Goal: Task Accomplishment & Management: Manage account settings

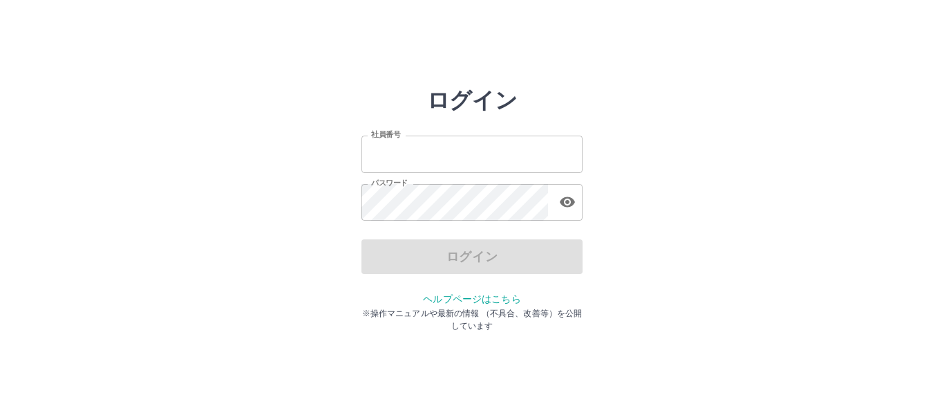
type input "*******"
click at [429, 166] on input "*******" at bounding box center [471, 153] width 221 height 37
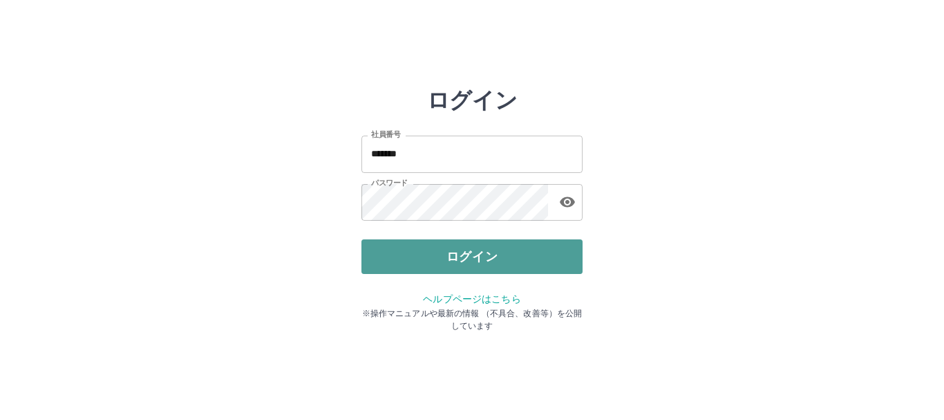
click at [467, 252] on button "ログイン" at bounding box center [471, 256] width 221 height 35
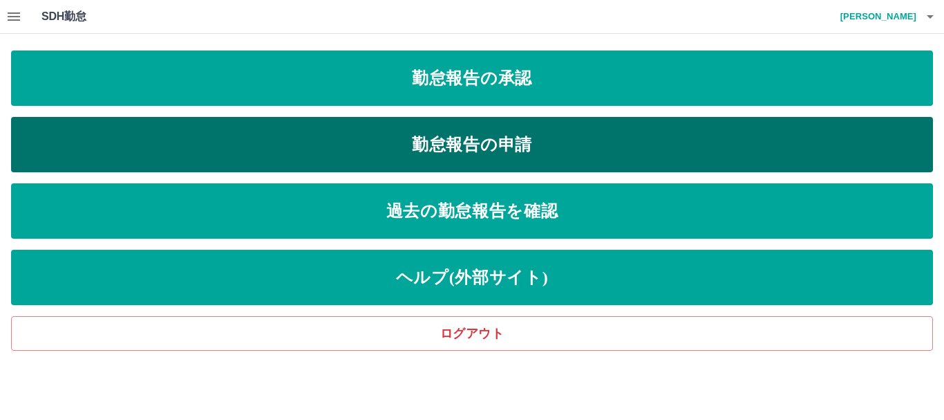
click at [563, 153] on link "勤怠報告の申請" at bounding box center [472, 144] width 922 height 55
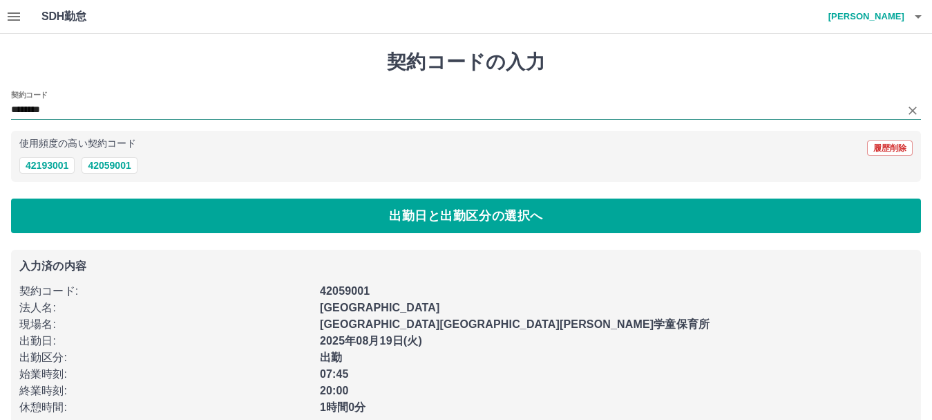
click at [84, 109] on input "********" at bounding box center [456, 110] width 890 height 17
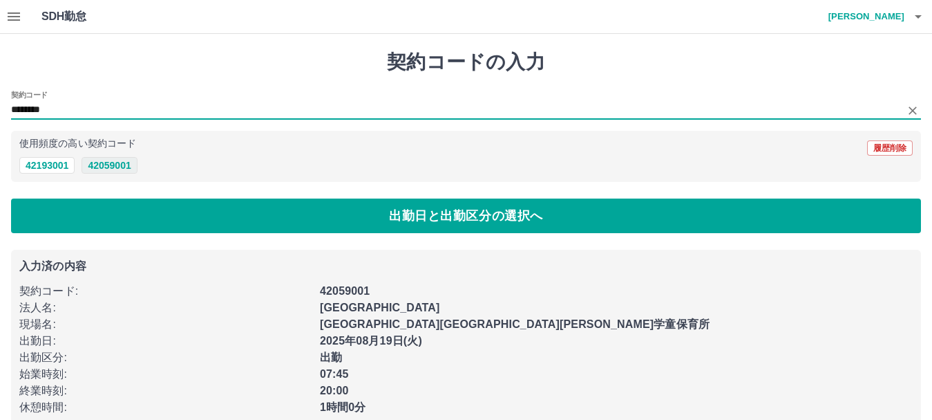
click at [131, 169] on button "42059001" at bounding box center [109, 165] width 55 height 17
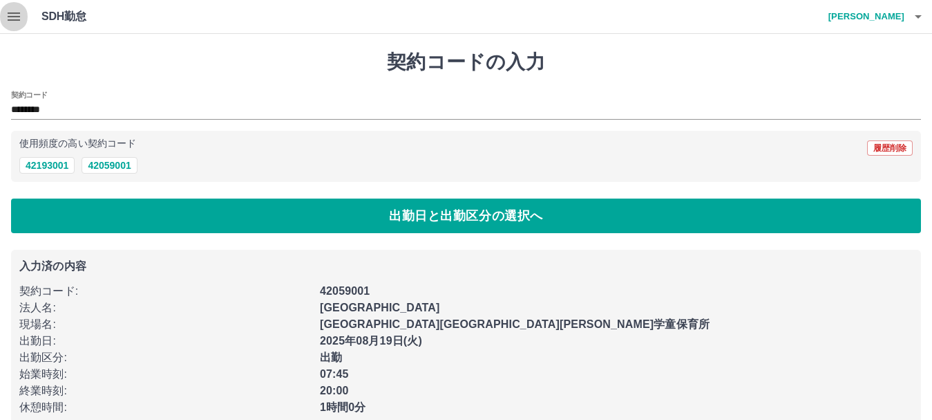
click at [13, 21] on icon "button" at bounding box center [14, 16] width 12 height 8
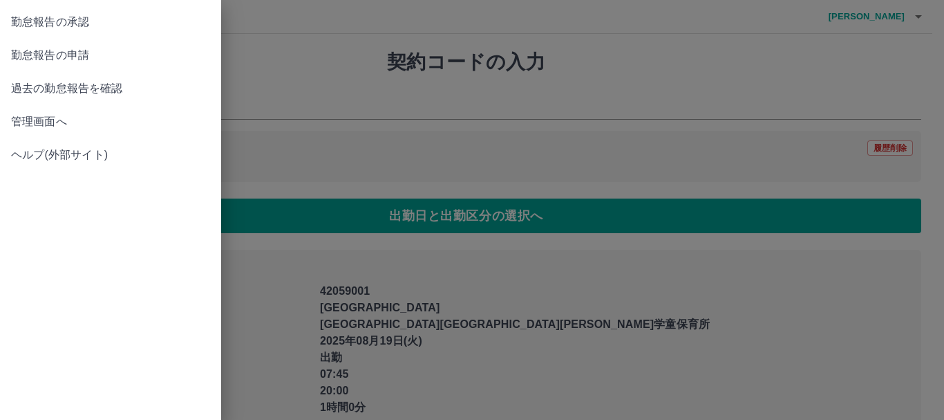
click at [79, 27] on span "勤怠報告の承認" at bounding box center [110, 22] width 199 height 17
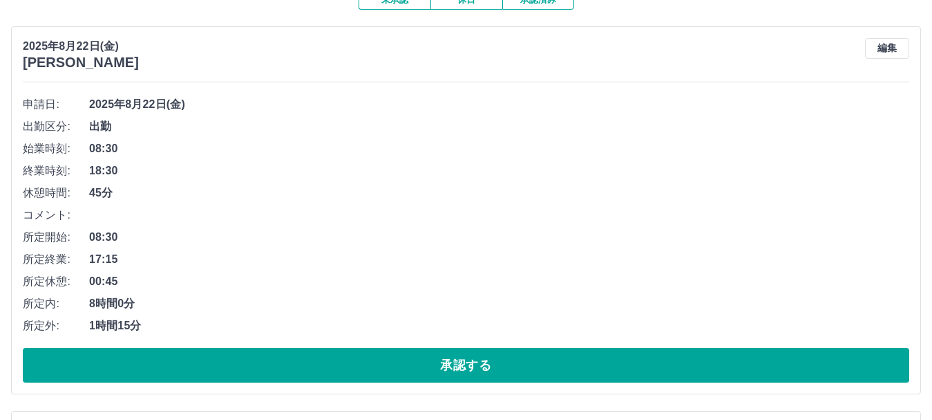
scroll to position [138, 0]
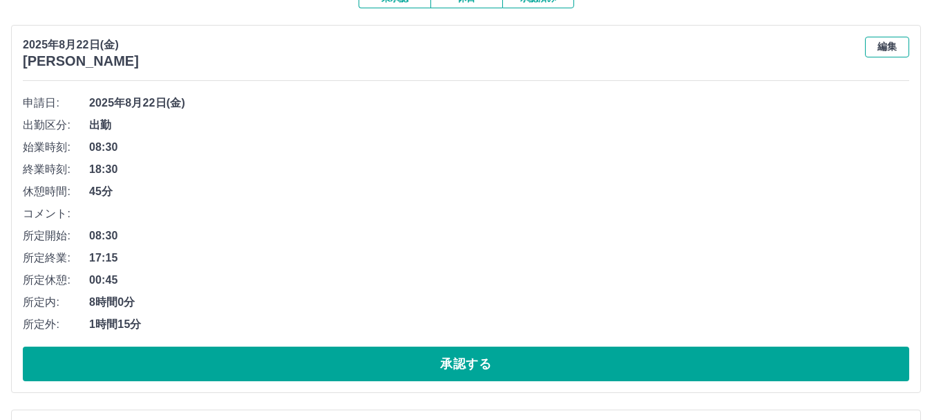
click at [896, 50] on button "編集" at bounding box center [887, 47] width 44 height 21
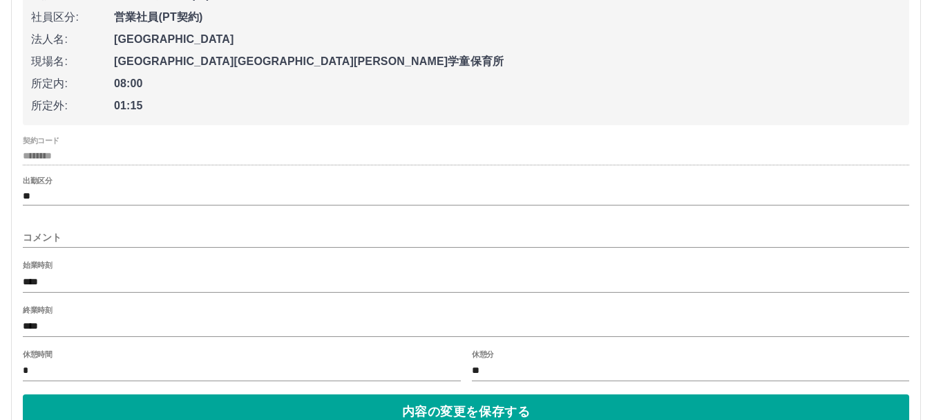
scroll to position [484, 0]
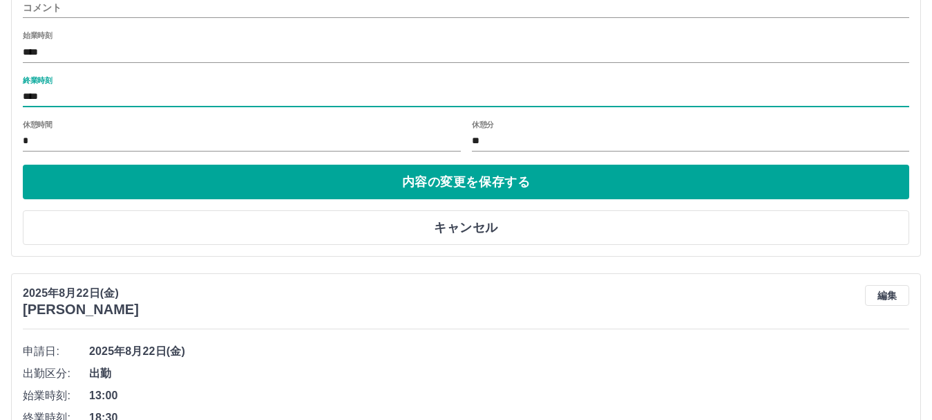
drag, startPoint x: 30, startPoint y: 99, endPoint x: 207, endPoint y: 109, distance: 177.2
click at [30, 100] on input "****" at bounding box center [466, 97] width 887 height 20
type input "****"
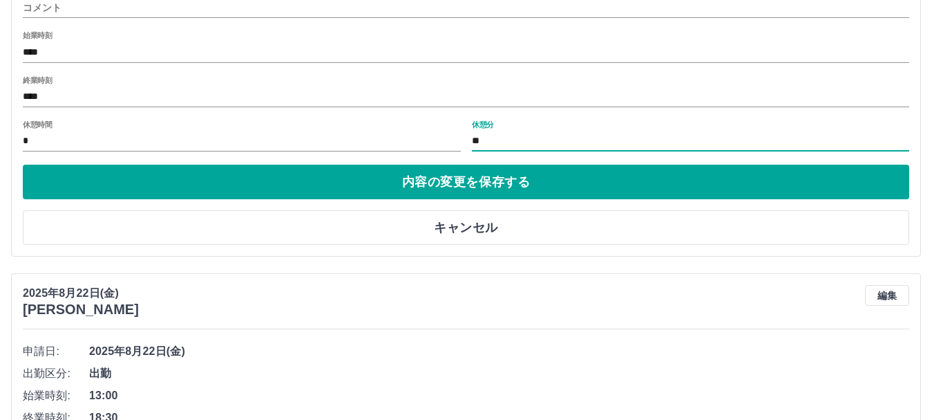
drag, startPoint x: 490, startPoint y: 138, endPoint x: 438, endPoint y: 147, distance: 53.3
click at [438, 147] on div "休憩時間 * 休憩分 **" at bounding box center [466, 136] width 887 height 33
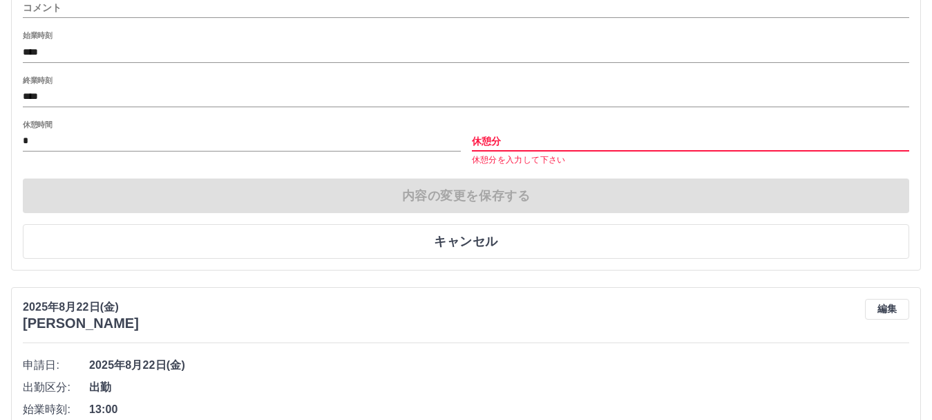
click at [72, 143] on input "*" at bounding box center [242, 141] width 438 height 20
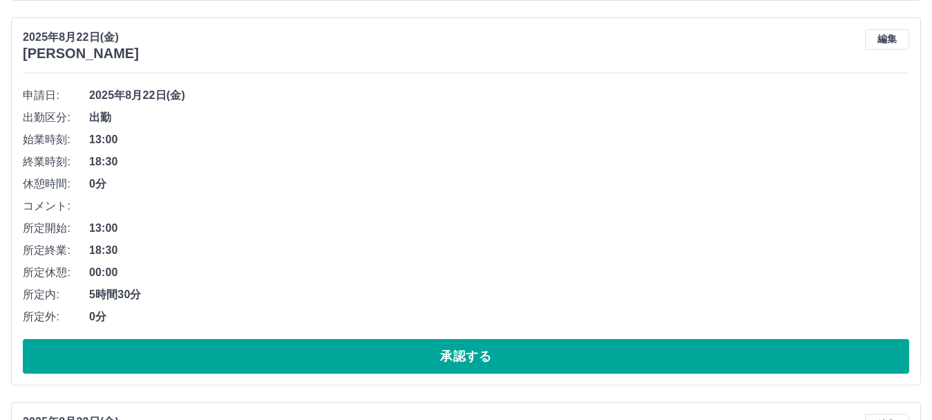
scroll to position [553, 0]
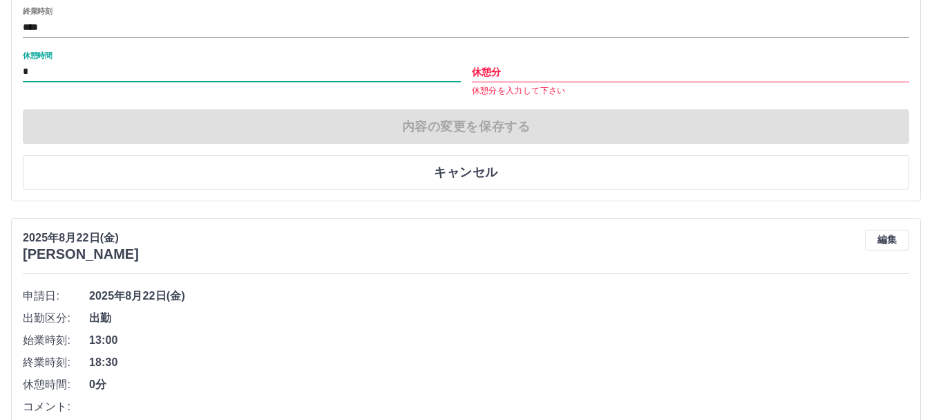
type input "*"
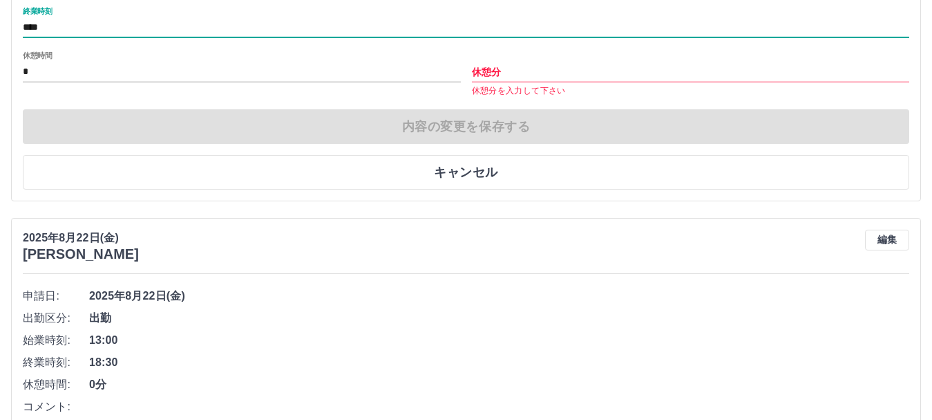
click at [292, 30] on input "****" at bounding box center [466, 28] width 887 height 20
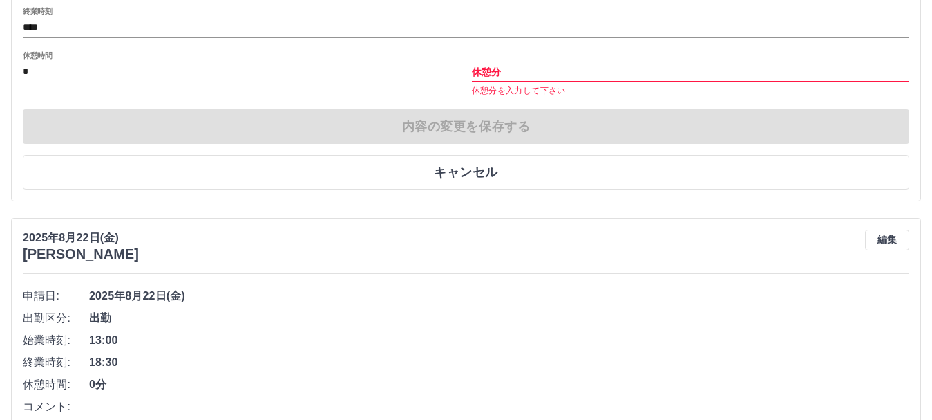
click at [515, 81] on input "休憩分" at bounding box center [691, 72] width 438 height 20
type input "*"
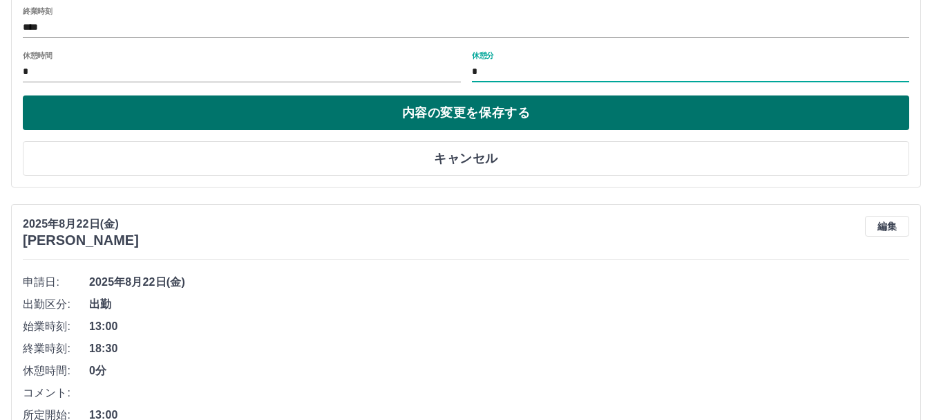
click at [507, 112] on button "内容の変更を保存する" at bounding box center [466, 112] width 887 height 35
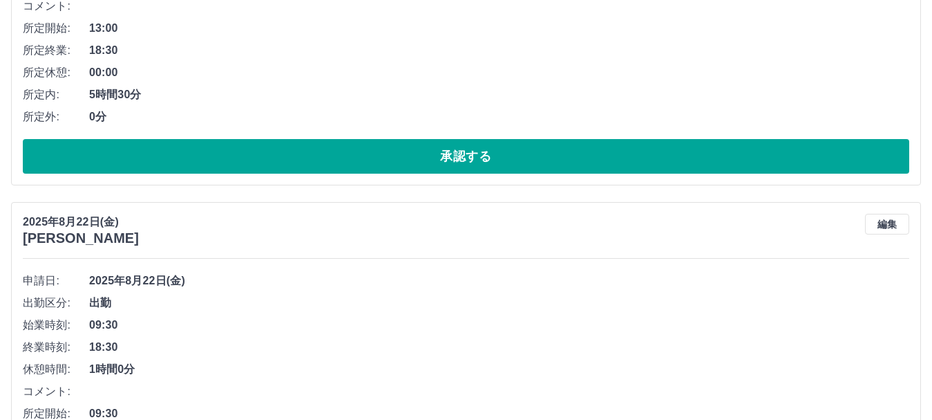
scroll to position [760, 0]
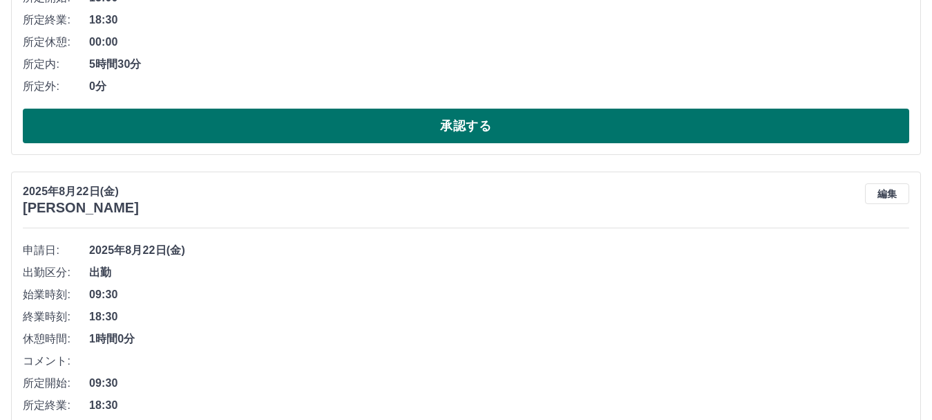
click at [311, 127] on button "承認する" at bounding box center [466, 126] width 887 height 35
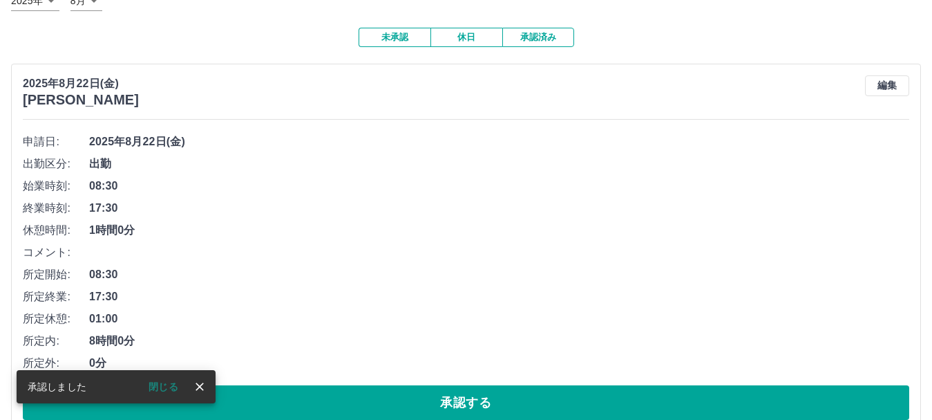
scroll to position [238, 0]
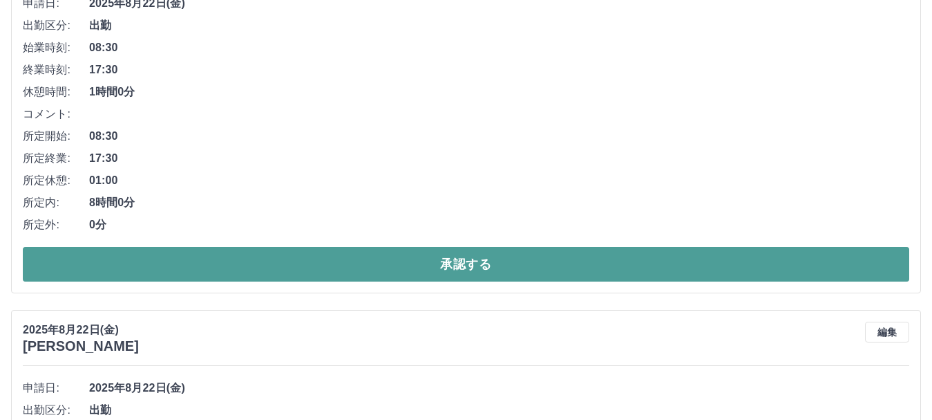
click at [388, 256] on button "承認する" at bounding box center [466, 264] width 887 height 35
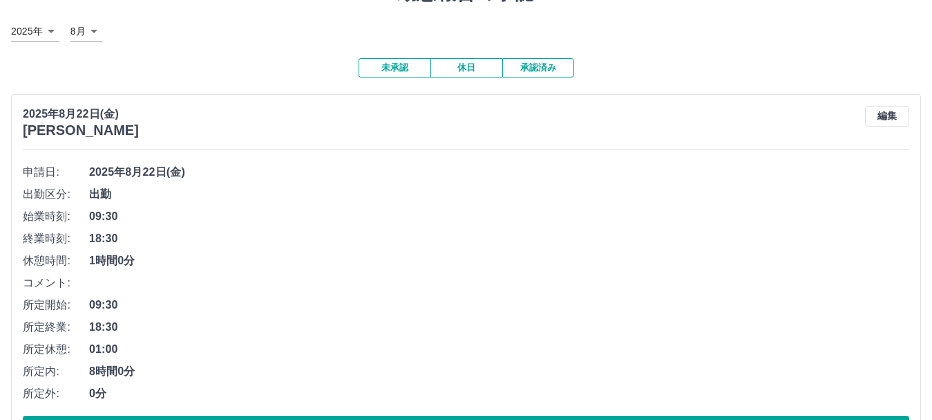
scroll to position [276, 0]
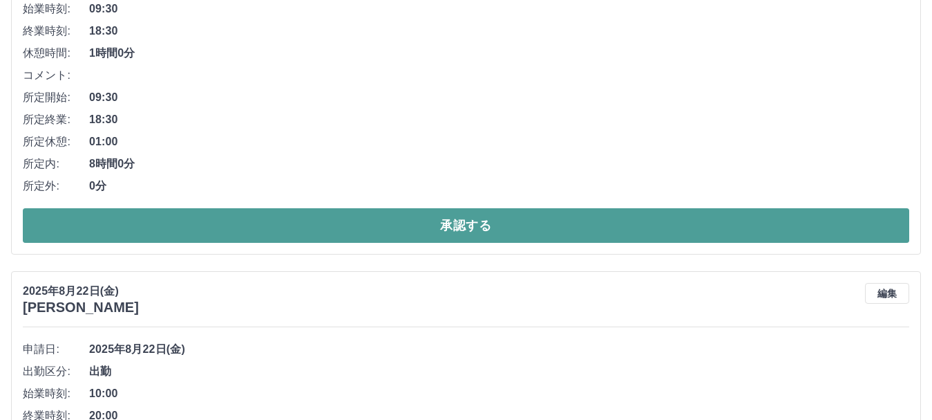
click at [364, 229] on button "承認する" at bounding box center [466, 225] width 887 height 35
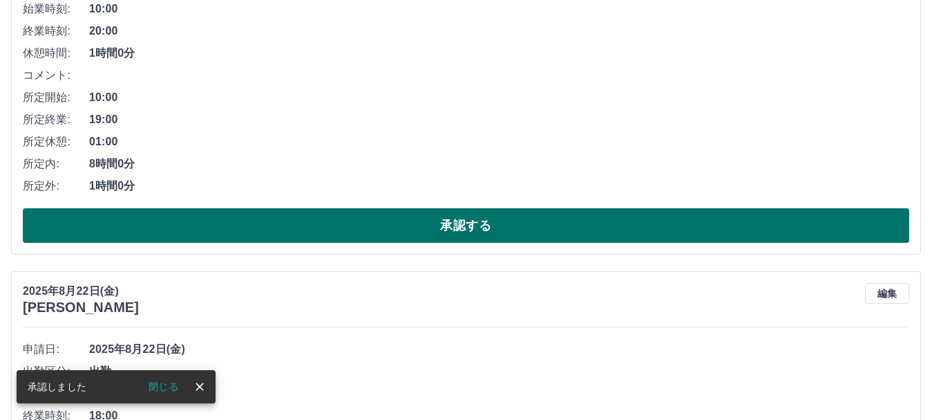
click at [393, 232] on button "承認する" at bounding box center [466, 225] width 887 height 35
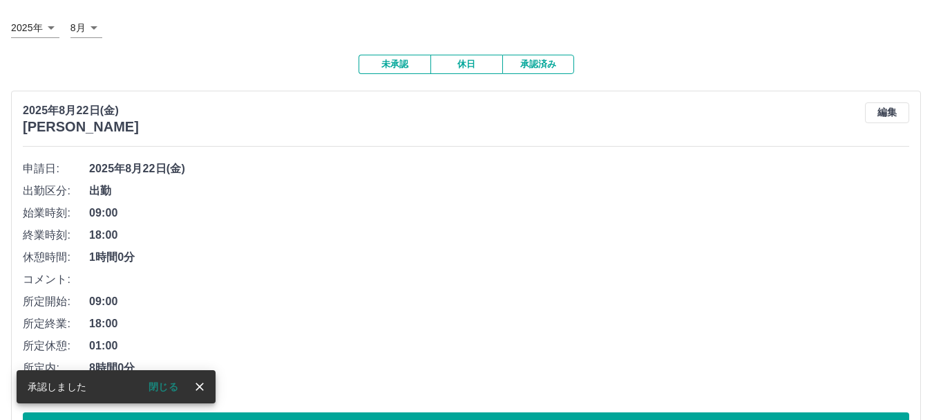
scroll to position [207, 0]
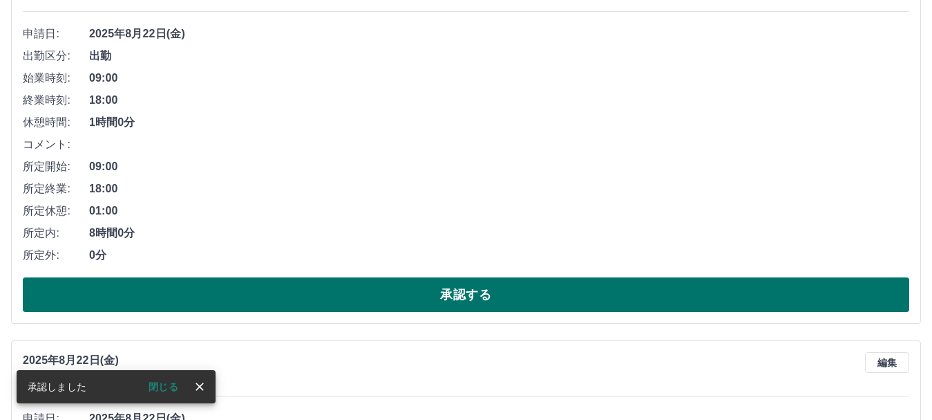
click at [331, 301] on button "承認する" at bounding box center [466, 294] width 887 height 35
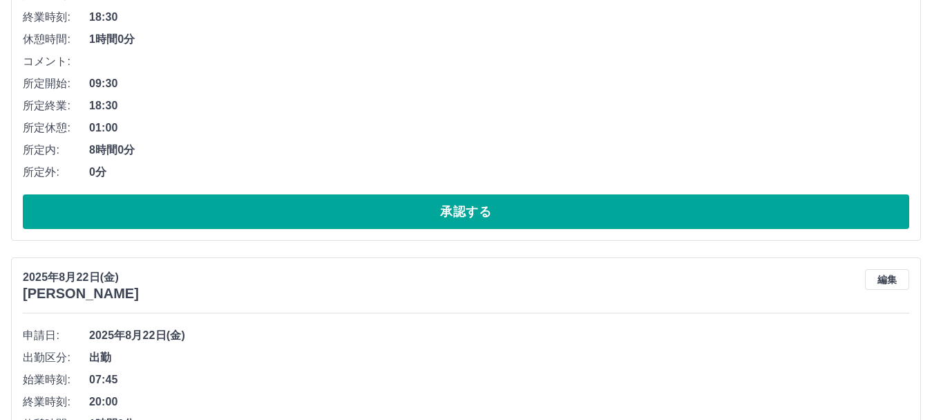
scroll to position [346, 0]
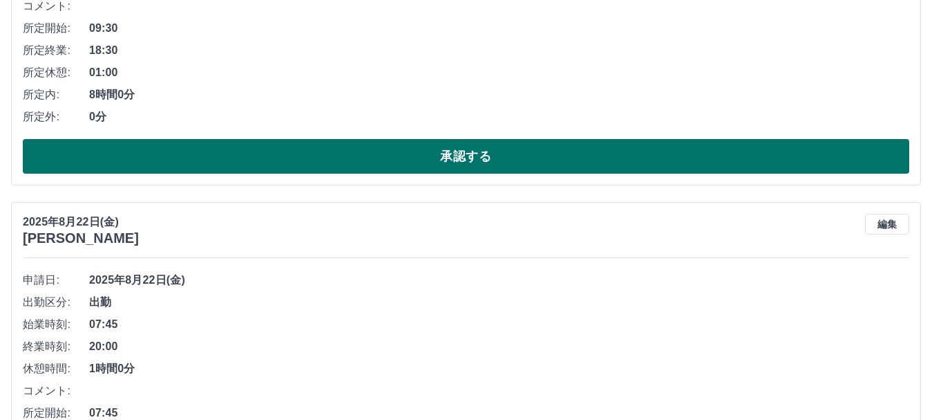
click at [451, 162] on button "承認する" at bounding box center [466, 156] width 887 height 35
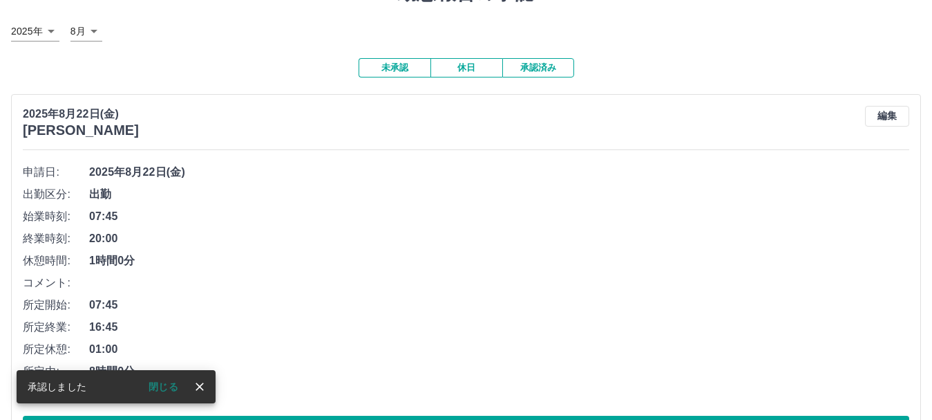
scroll to position [138, 0]
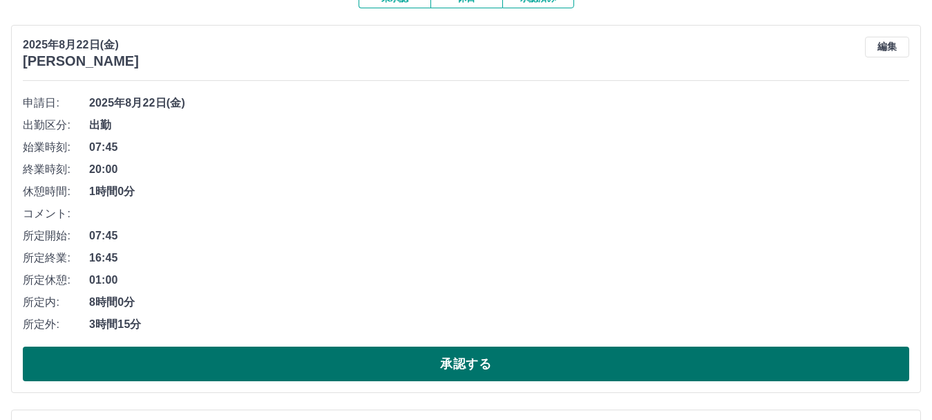
click at [366, 364] on button "承認する" at bounding box center [466, 363] width 887 height 35
click at [472, 351] on button "承認する" at bounding box center [466, 363] width 887 height 35
click at [331, 370] on button "承認する" at bounding box center [466, 363] width 887 height 35
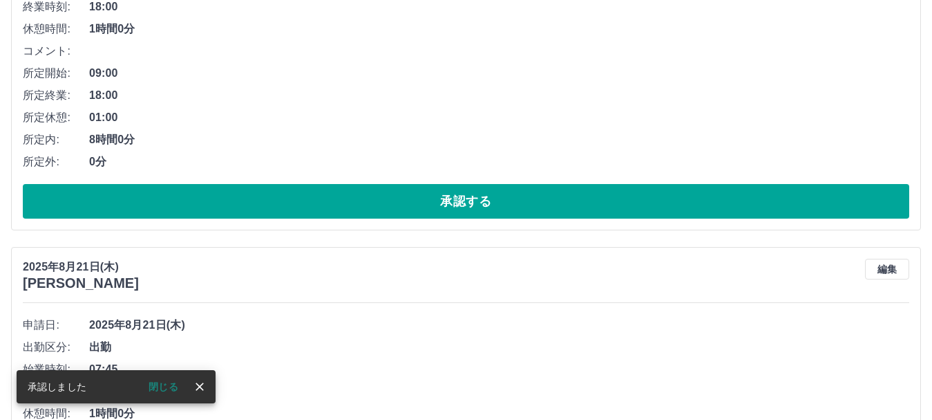
scroll to position [307, 0]
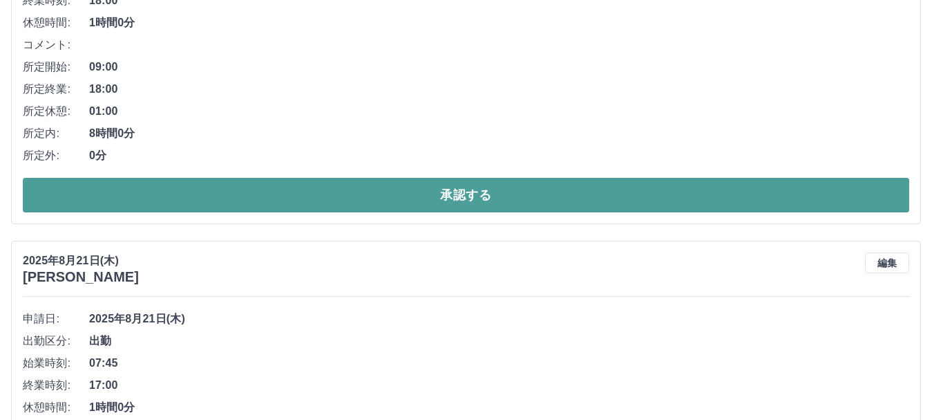
click at [306, 199] on button "承認する" at bounding box center [466, 195] width 887 height 35
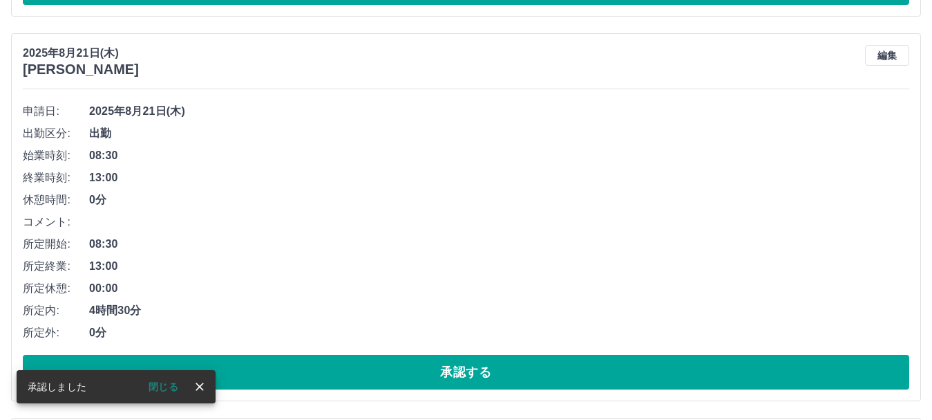
scroll to position [130, 0]
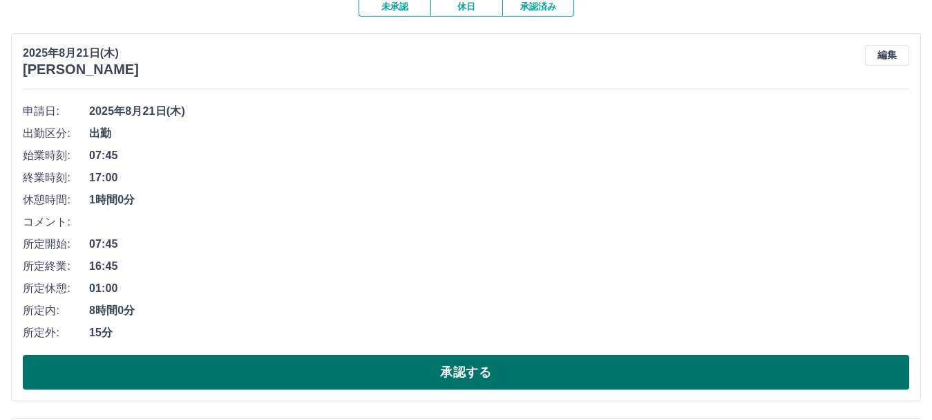
click at [347, 381] on button "承認する" at bounding box center [466, 372] width 887 height 35
click at [335, 373] on button "承認する" at bounding box center [466, 372] width 887 height 35
click at [421, 370] on button "承認する" at bounding box center [466, 372] width 887 height 35
click at [377, 370] on button "承認する" at bounding box center [466, 372] width 887 height 35
click at [376, 385] on button "承認する" at bounding box center [466, 372] width 887 height 35
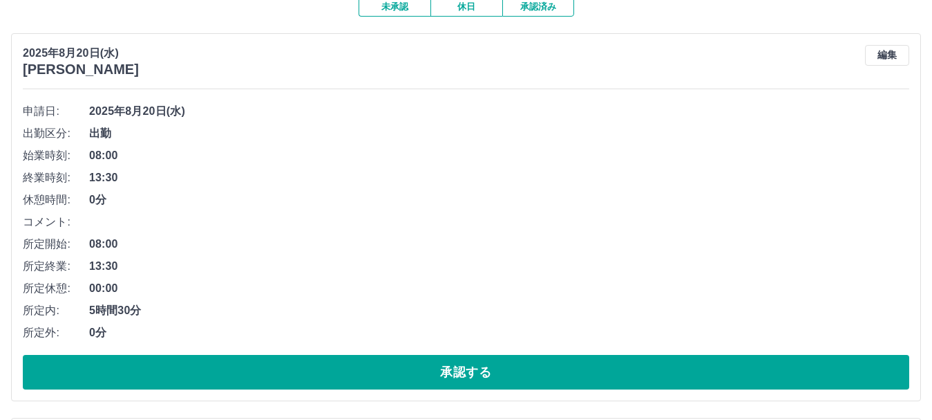
drag, startPoint x: 412, startPoint y: 367, endPoint x: 411, endPoint y: 339, distance: 27.7
click at [411, 367] on button "承認する" at bounding box center [466, 372] width 887 height 35
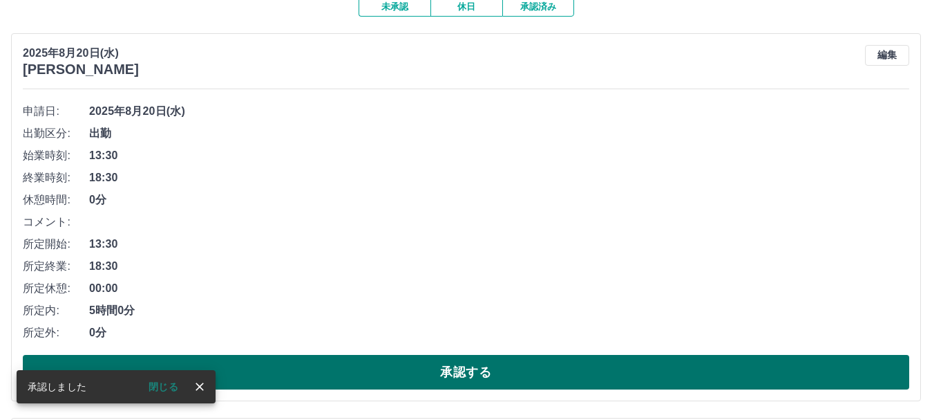
click at [411, 377] on button "承認する" at bounding box center [466, 372] width 887 height 35
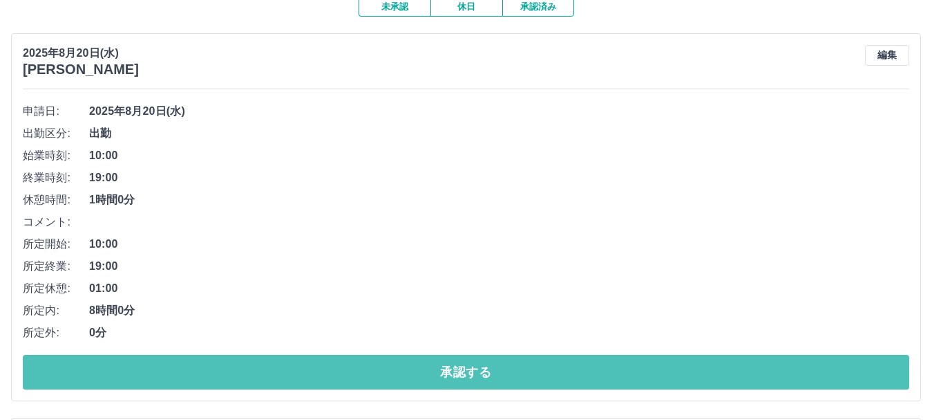
drag, startPoint x: 397, startPoint y: 368, endPoint x: 398, endPoint y: 361, distance: 7.6
click at [397, 369] on button "承認する" at bounding box center [466, 372] width 887 height 35
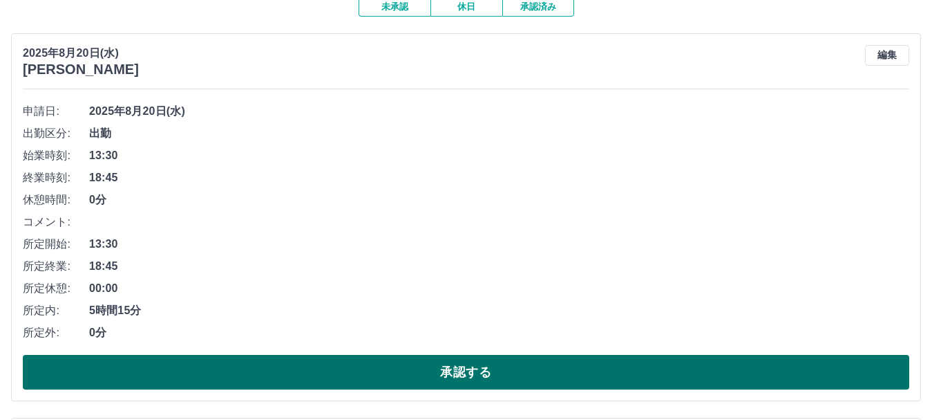
click at [341, 368] on button "承認する" at bounding box center [466, 372] width 887 height 35
drag, startPoint x: 282, startPoint y: 368, endPoint x: 267, endPoint y: 374, distance: 16.4
click at [283, 368] on button "承認する" at bounding box center [466, 372] width 887 height 35
click at [364, 370] on button "承認する" at bounding box center [466, 372] width 887 height 35
click at [228, 370] on button "承認する" at bounding box center [466, 372] width 887 height 35
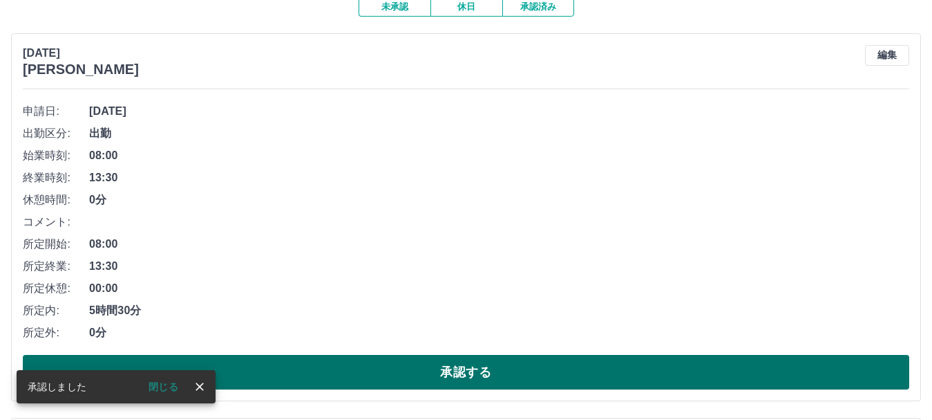
click at [276, 370] on button "承認する" at bounding box center [466, 372] width 887 height 35
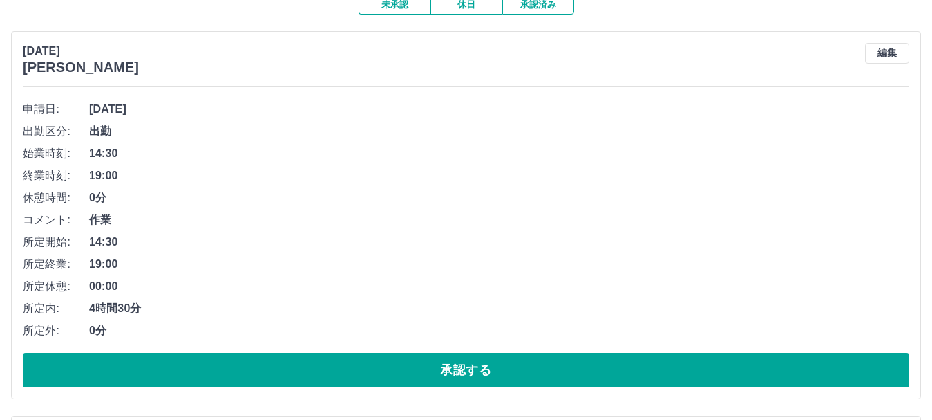
scroll to position [138, 0]
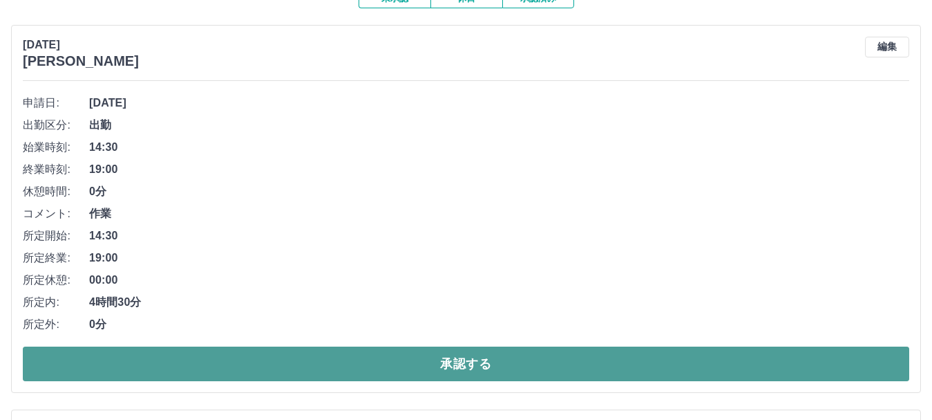
click at [536, 356] on button "承認する" at bounding box center [466, 363] width 887 height 35
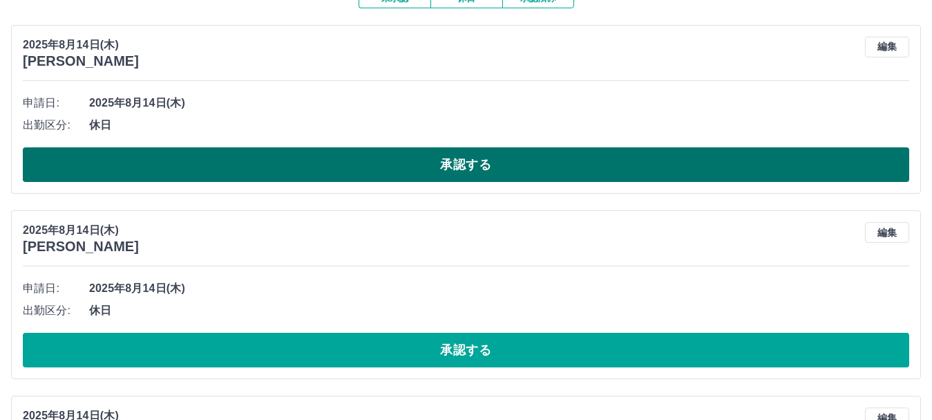
click at [450, 168] on button "承認する" at bounding box center [466, 164] width 887 height 35
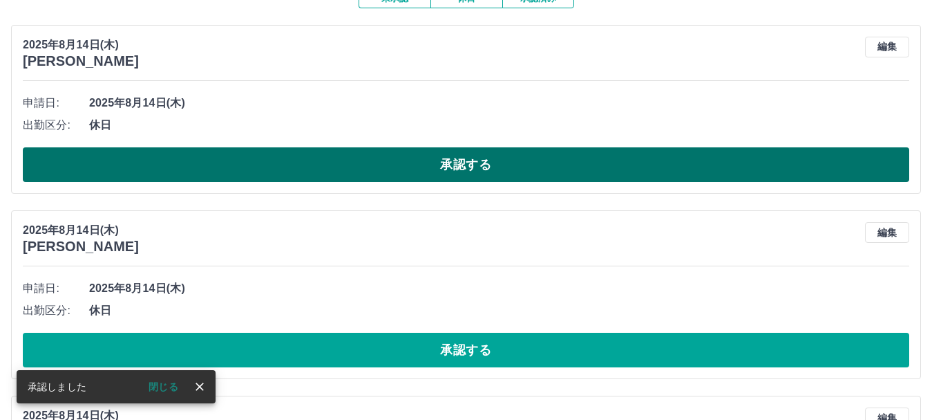
click at [344, 161] on button "承認する" at bounding box center [466, 164] width 887 height 35
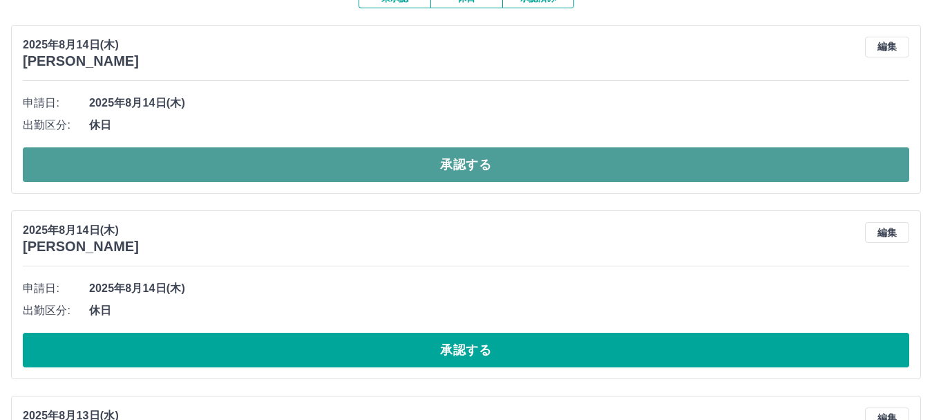
click at [485, 156] on button "承認する" at bounding box center [466, 164] width 887 height 35
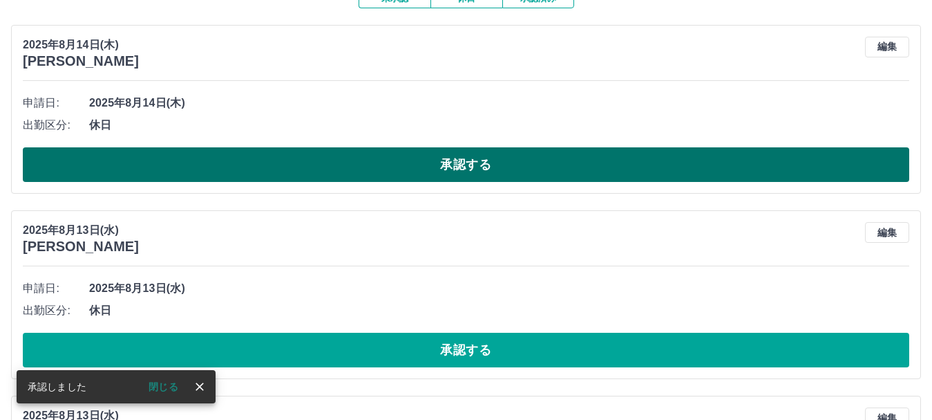
click at [549, 160] on button "承認する" at bounding box center [466, 164] width 887 height 35
click at [548, 159] on button "承認する" at bounding box center [466, 164] width 887 height 35
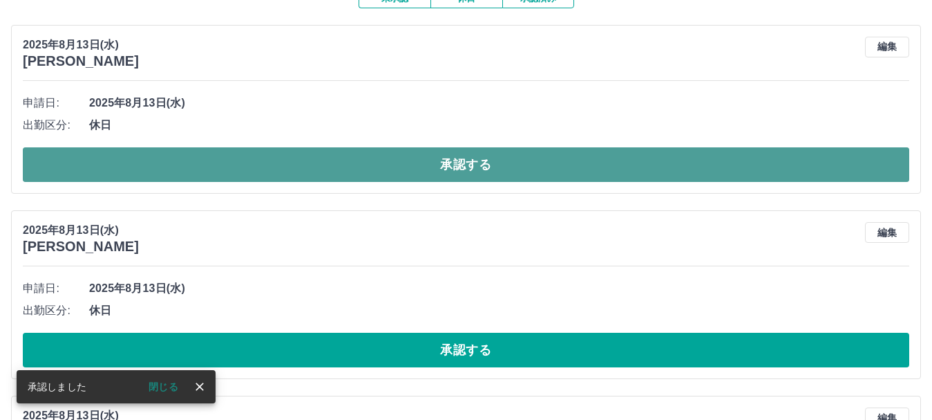
click at [544, 171] on button "承認する" at bounding box center [466, 164] width 887 height 35
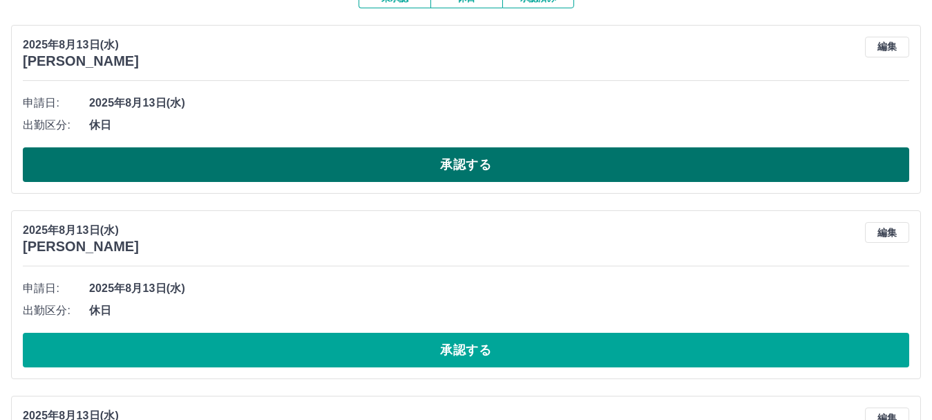
click at [545, 164] on button "承認する" at bounding box center [466, 164] width 887 height 35
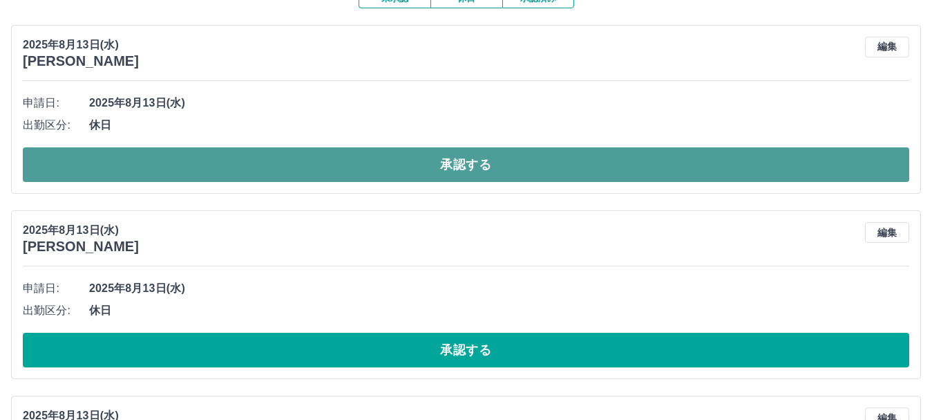
click at [522, 164] on button "承認する" at bounding box center [466, 164] width 887 height 35
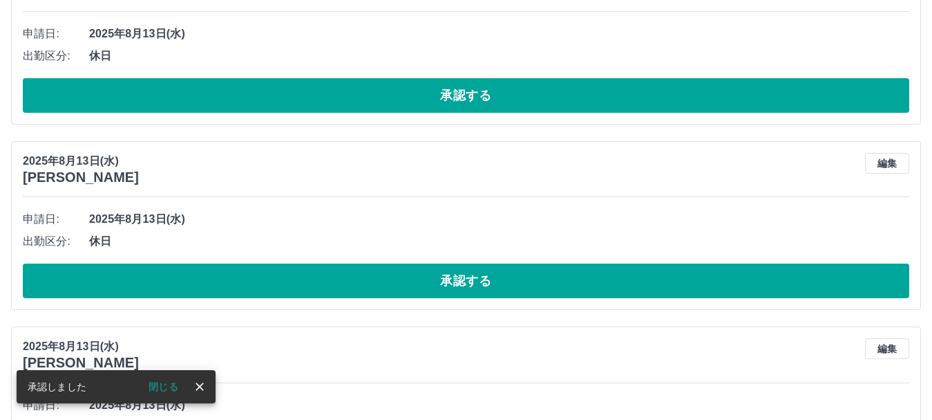
scroll to position [276, 0]
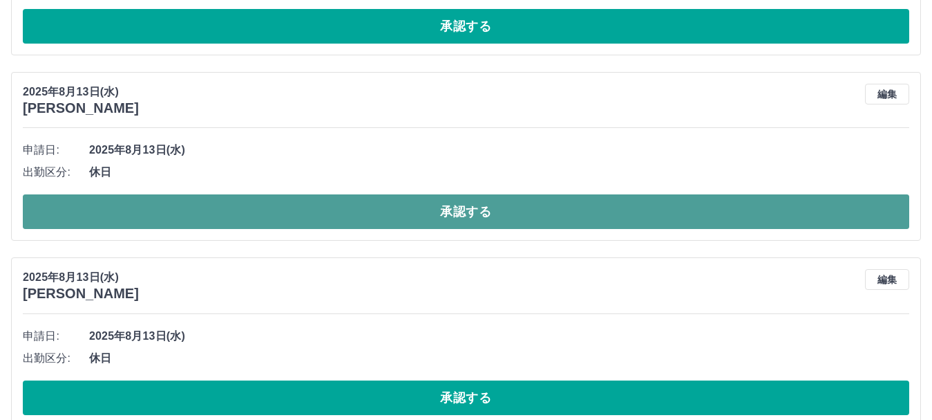
click at [482, 219] on button "承認する" at bounding box center [466, 211] width 887 height 35
click at [482, 217] on button "承認する" at bounding box center [466, 211] width 887 height 35
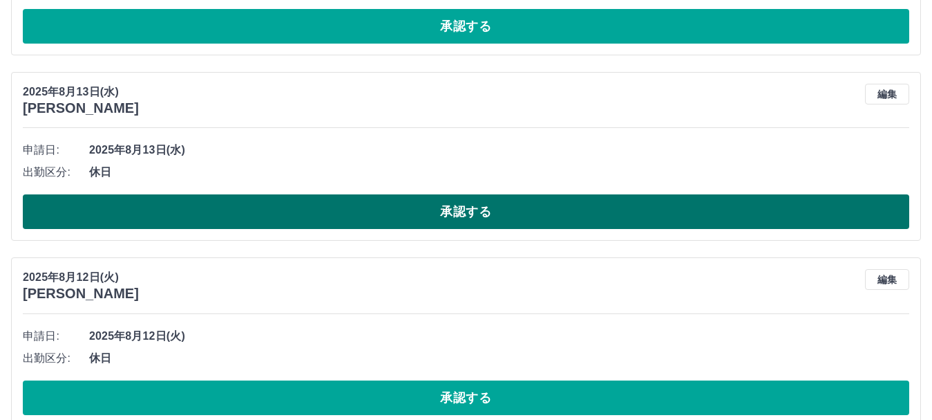
click at [482, 212] on button "承認する" at bounding box center [466, 211] width 887 height 35
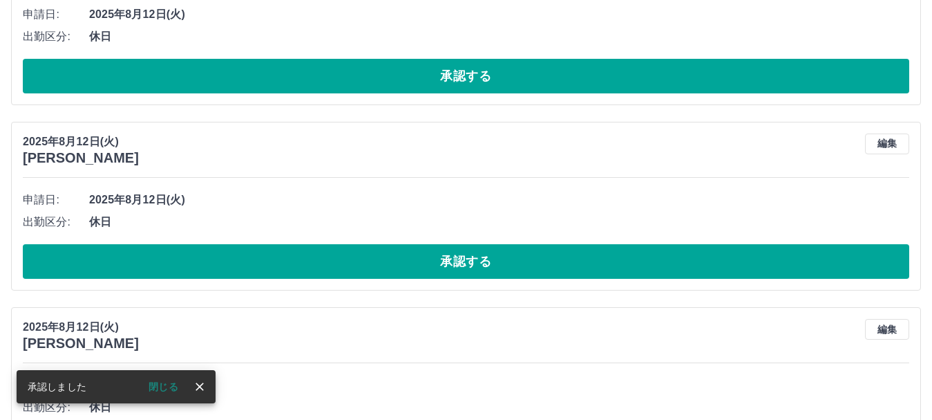
scroll to position [622, 0]
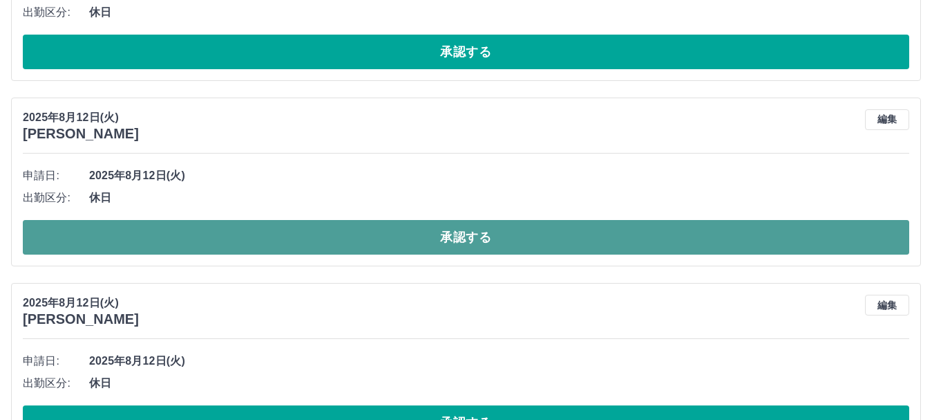
click at [481, 244] on button "承認する" at bounding box center [466, 237] width 887 height 35
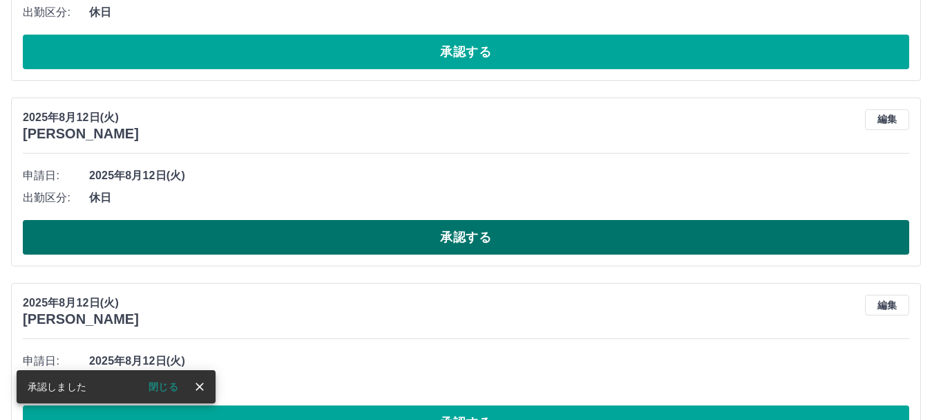
click at [480, 238] on button "承認する" at bounding box center [466, 237] width 887 height 35
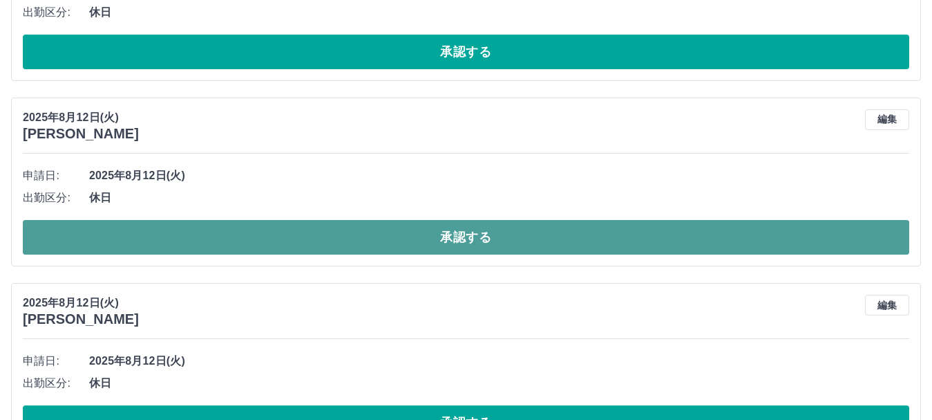
click at [469, 236] on button "承認する" at bounding box center [466, 237] width 887 height 35
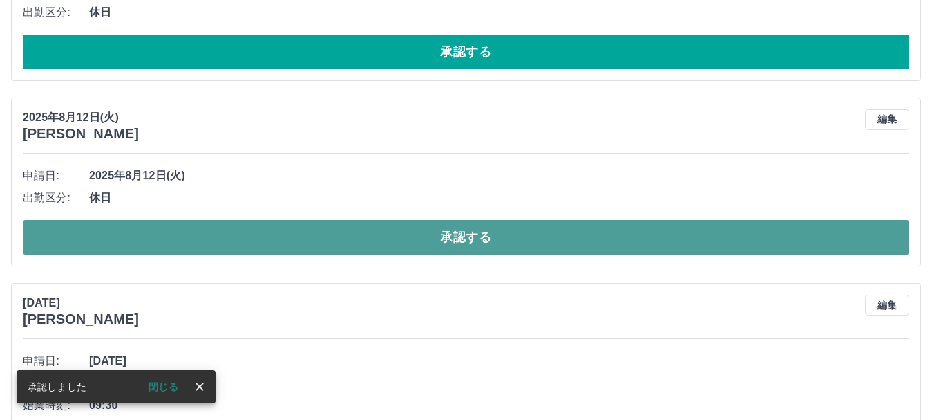
click at [478, 236] on button "承認する" at bounding box center [466, 237] width 887 height 35
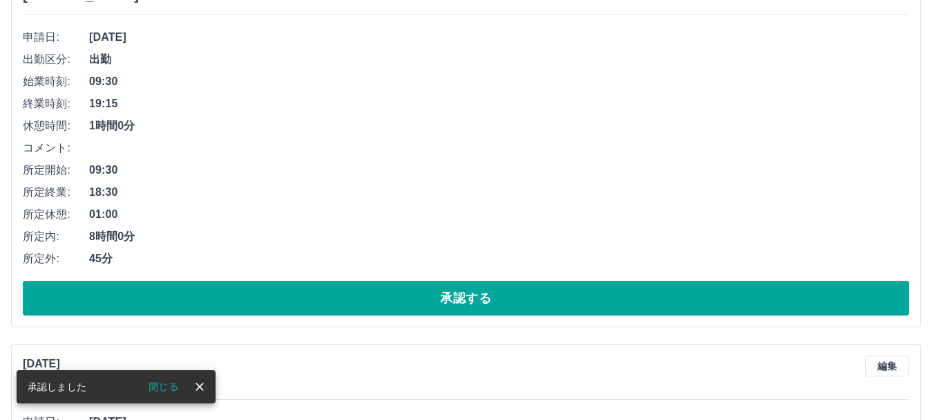
scroll to position [691, 0]
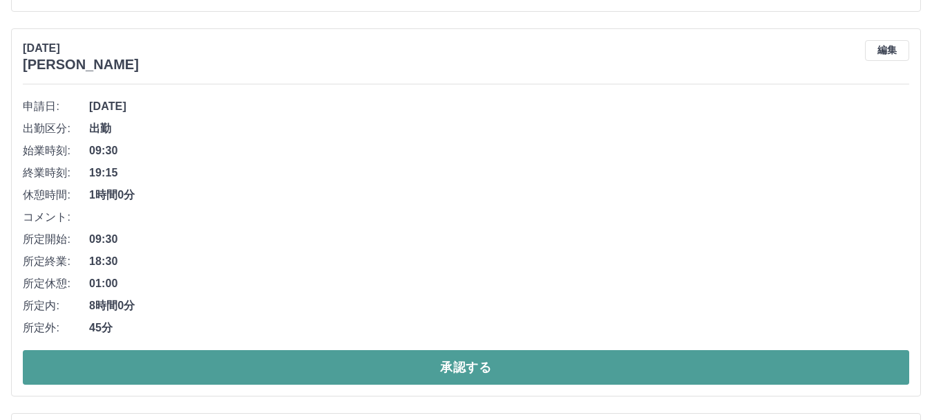
click at [408, 363] on button "承認する" at bounding box center [466, 367] width 887 height 35
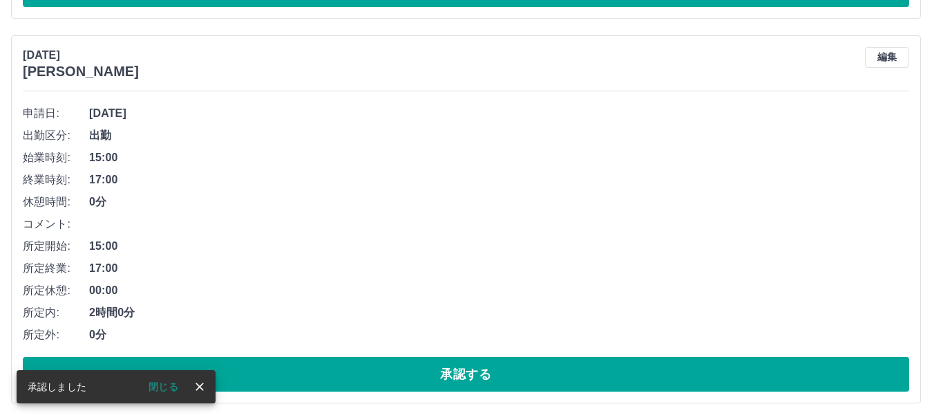
scroll to position [686, 0]
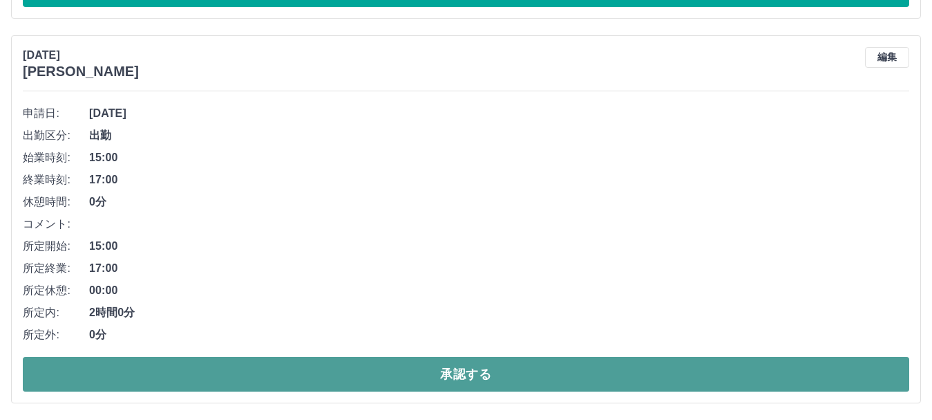
click at [188, 366] on button "承認する" at bounding box center [466, 374] width 887 height 35
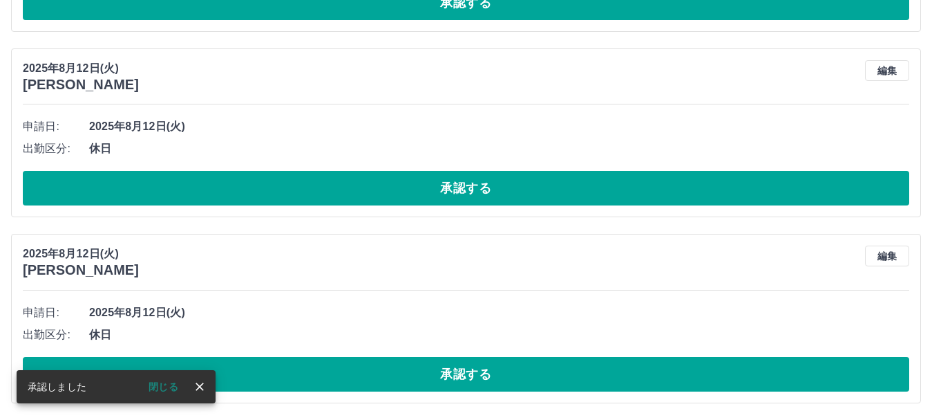
scroll to position [301, 0]
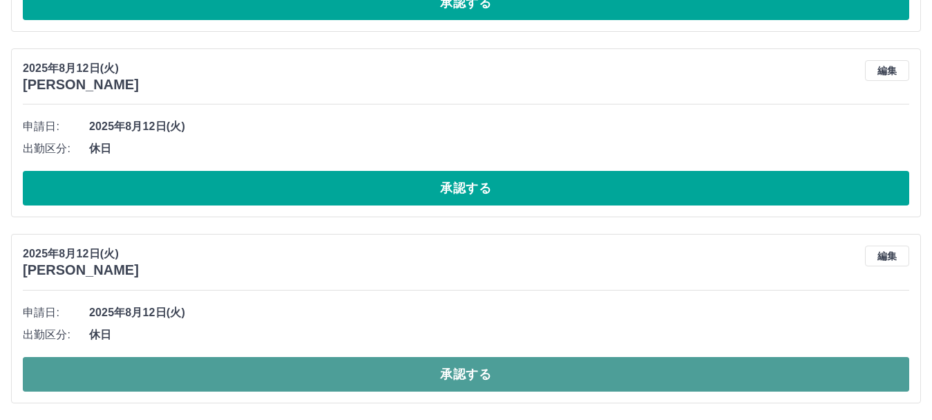
click at [207, 366] on button "承認する" at bounding box center [466, 374] width 887 height 35
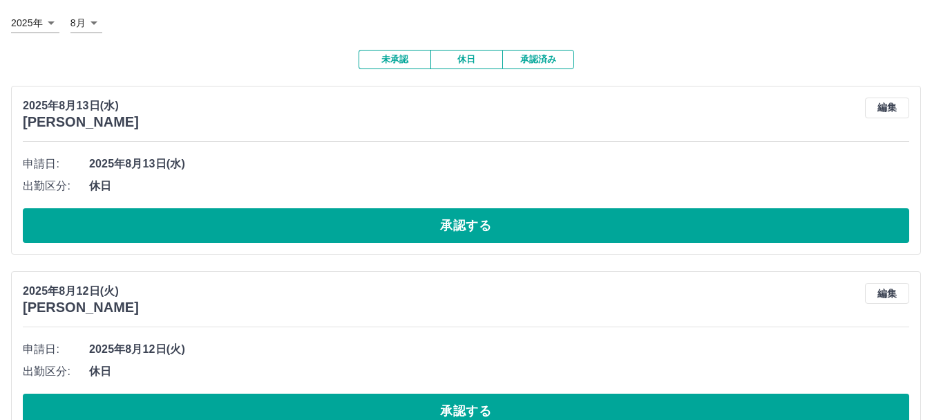
scroll to position [115, 0]
